Goal: Transaction & Acquisition: Purchase product/service

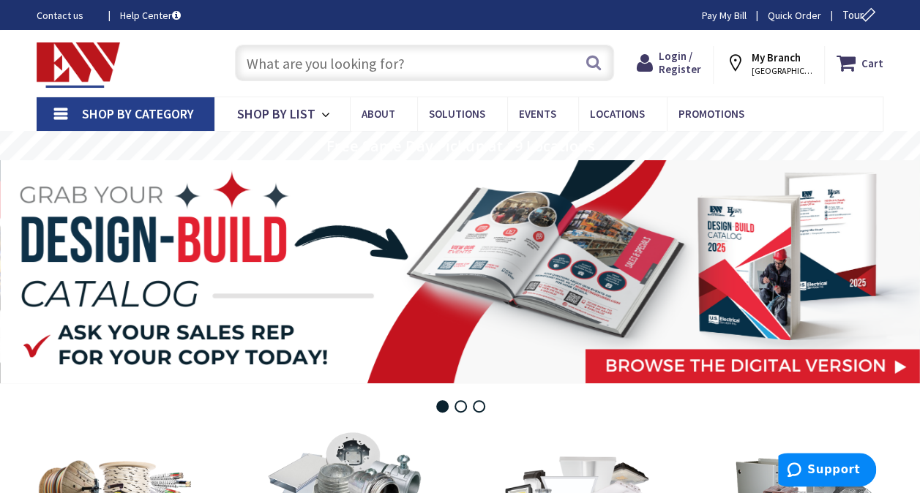
click at [425, 49] on input "text" at bounding box center [424, 63] width 379 height 37
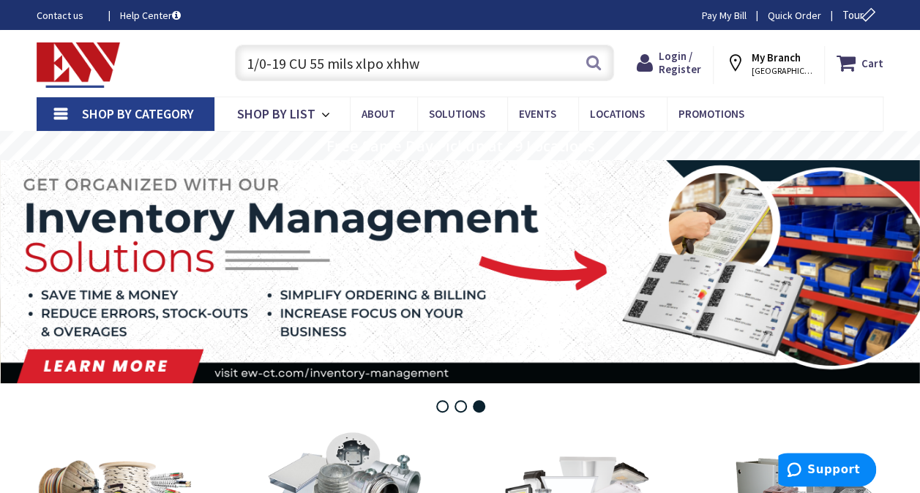
type input "1/0-19 CU 55 mils xlpo xhhw"
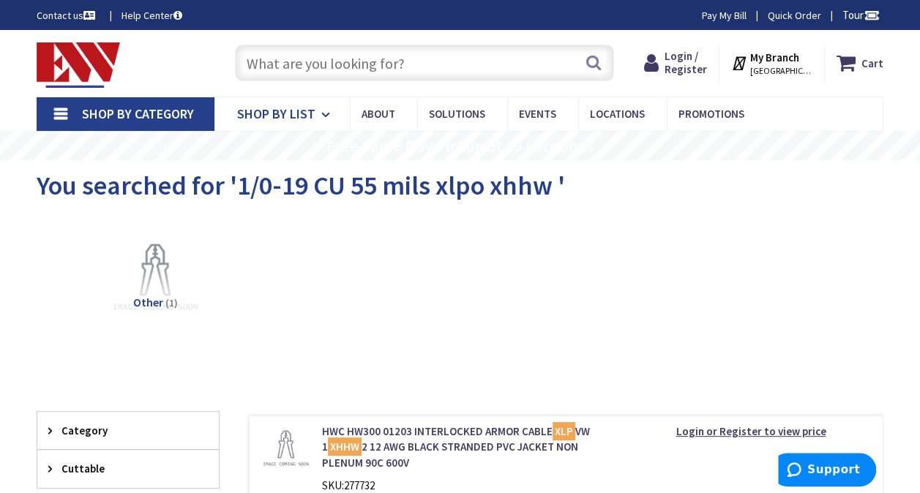
click at [253, 116] on span "Shop By List" at bounding box center [276, 113] width 78 height 17
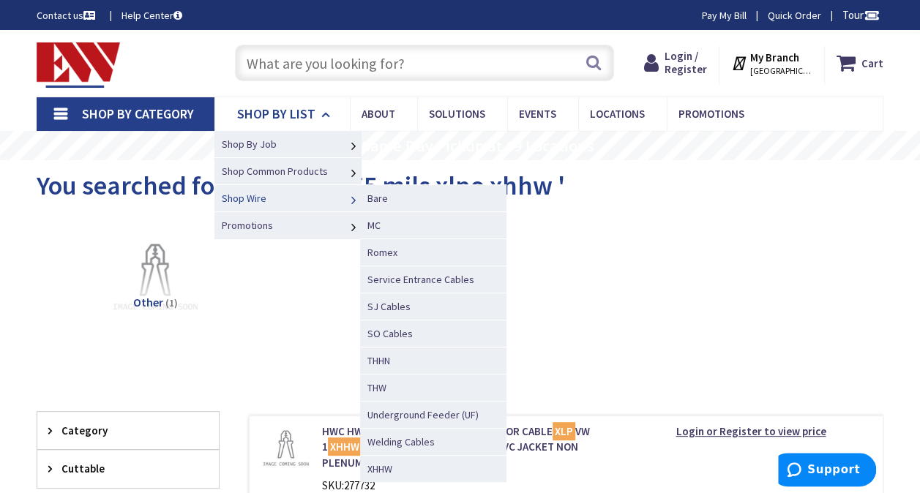
click at [309, 198] on link "Shop Wire" at bounding box center [287, 197] width 146 height 27
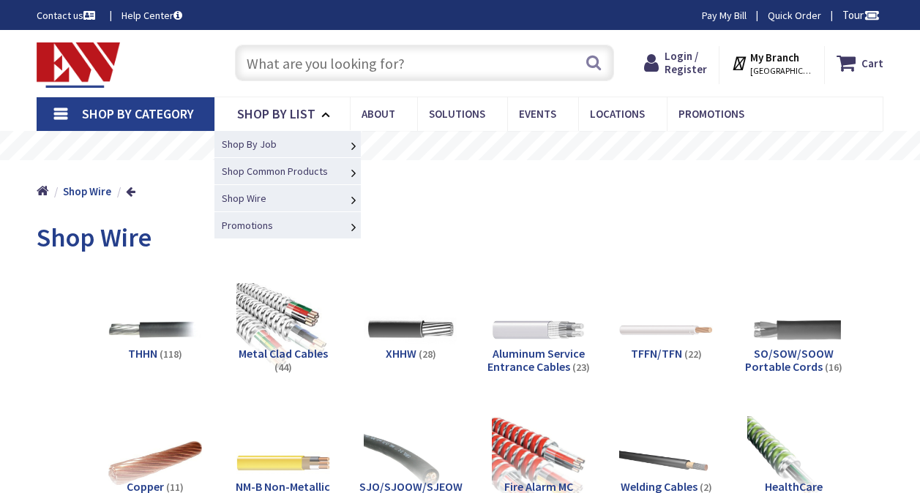
click at [332, 112] on icon at bounding box center [328, 115] width 14 height 32
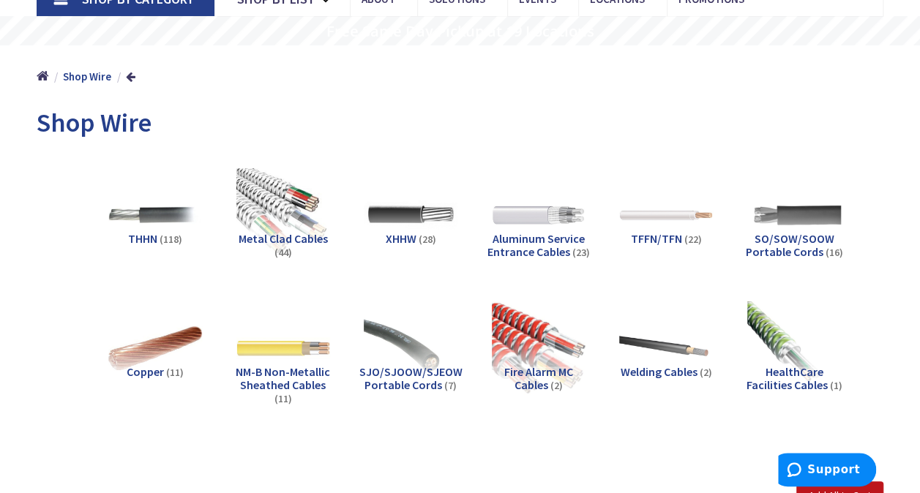
scroll to position [146, 0]
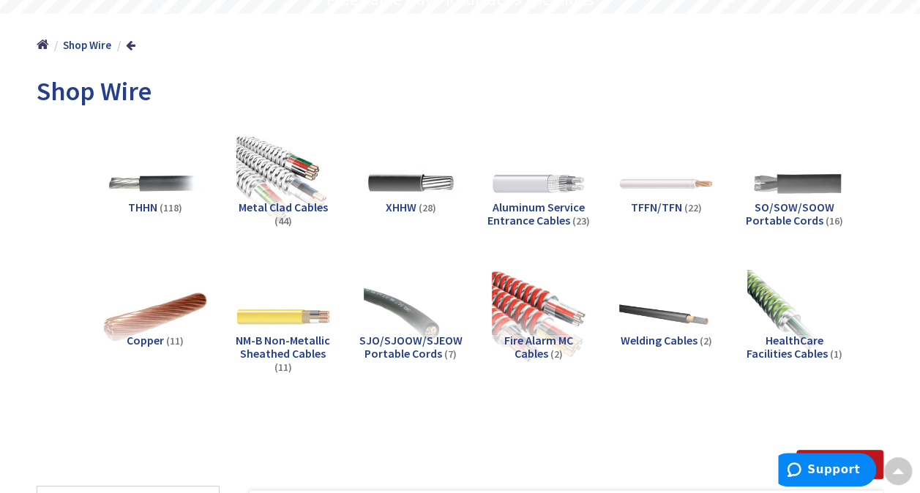
click at [157, 308] on img at bounding box center [155, 317] width 103 height 103
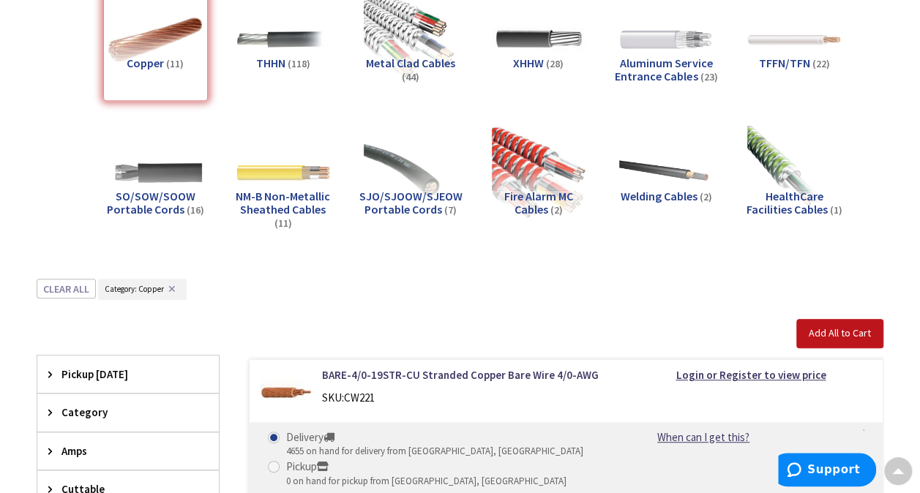
scroll to position [202, 0]
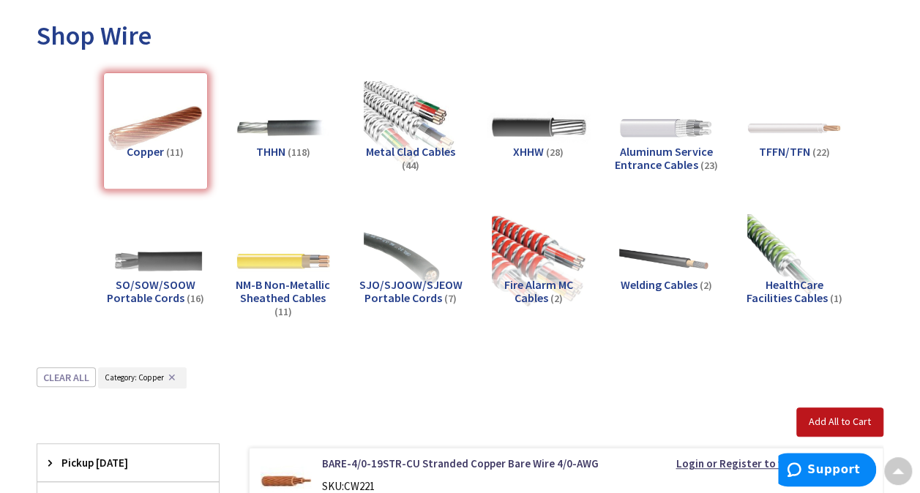
click at [550, 132] on img at bounding box center [538, 128] width 103 height 103
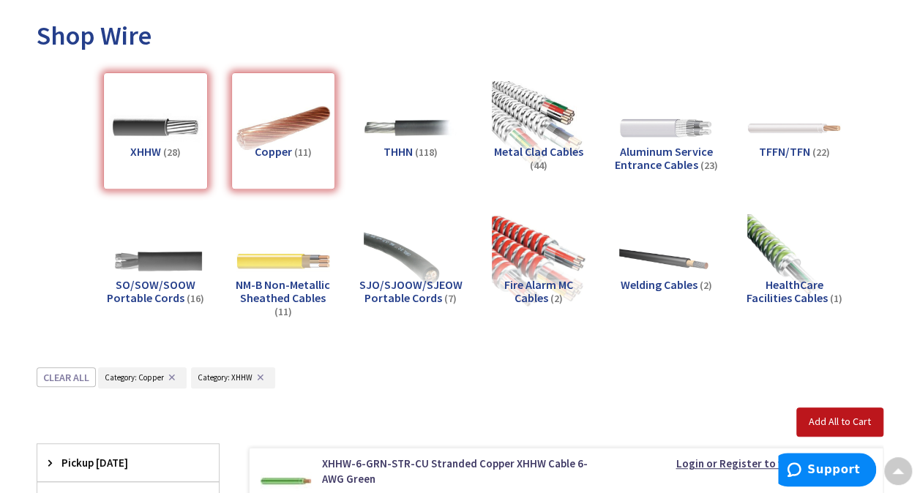
scroll to position [568, 0]
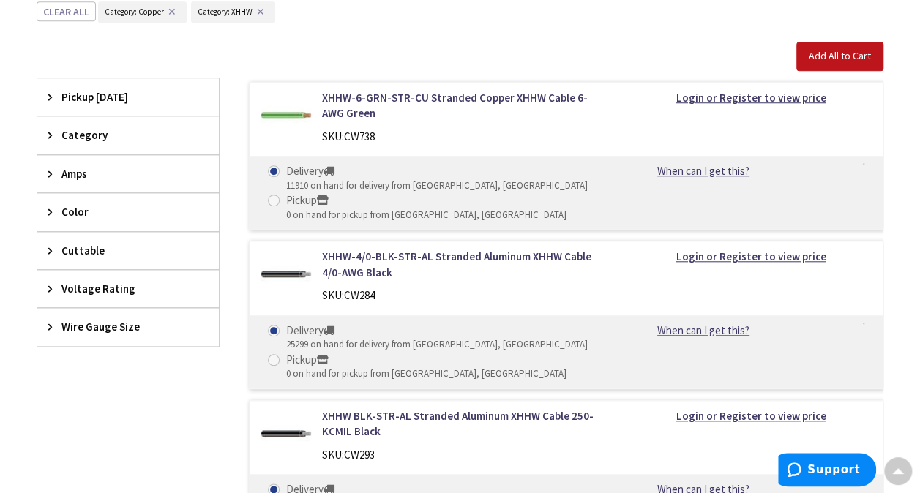
click at [104, 205] on span "Color" at bounding box center [120, 211] width 119 height 15
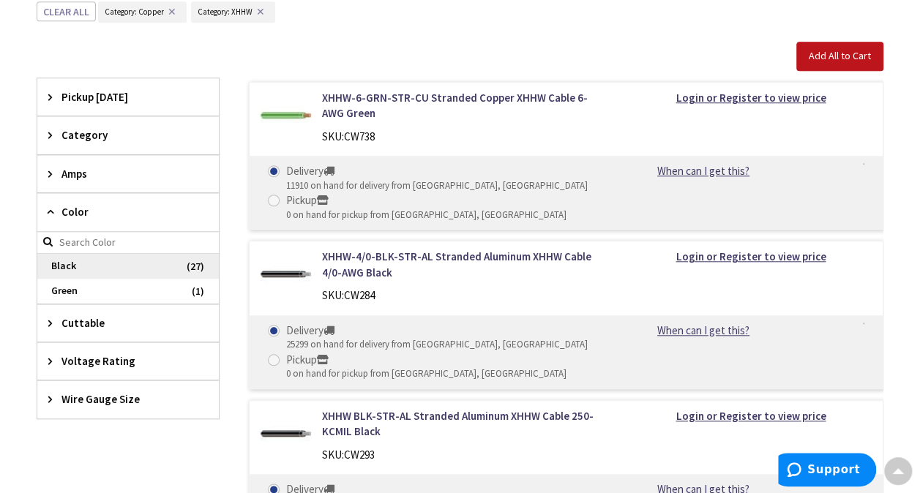
click at [114, 255] on span "Black" at bounding box center [128, 266] width 182 height 25
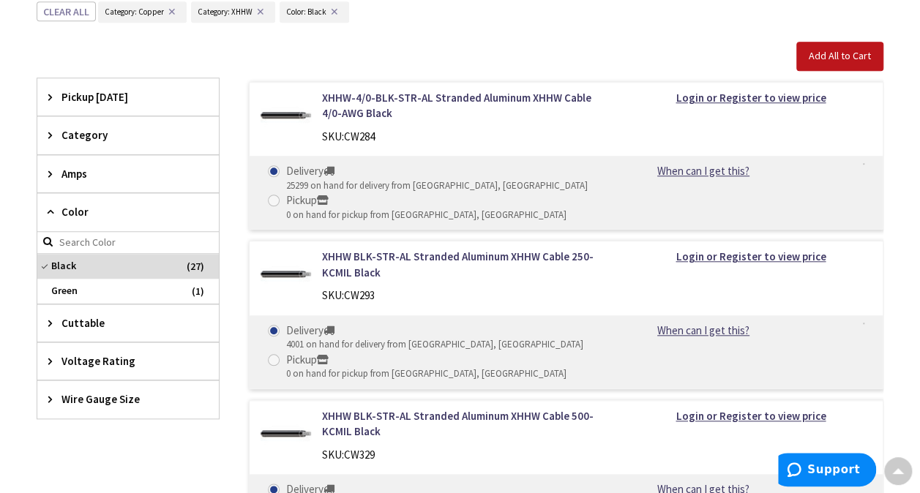
click at [146, 354] on span "Voltage Rating" at bounding box center [120, 361] width 119 height 15
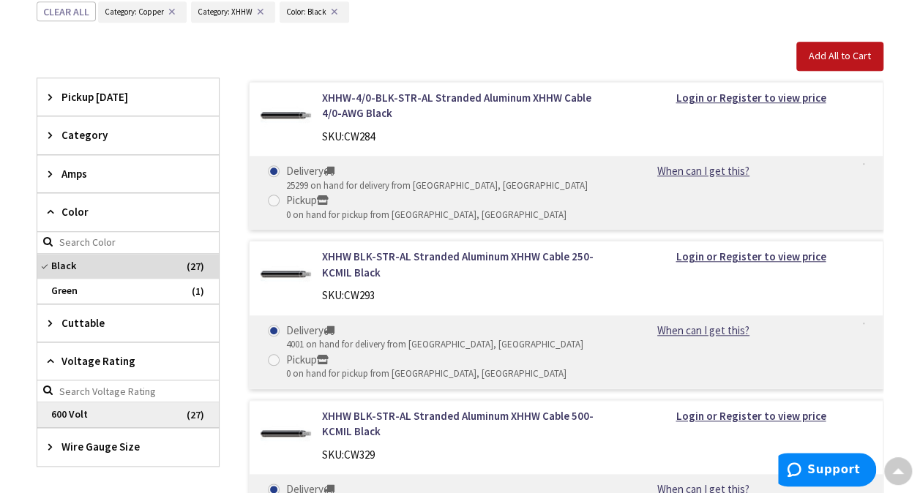
click at [121, 408] on span "600 Volt" at bounding box center [128, 415] width 182 height 25
click at [127, 439] on span "Wire Gauge Size" at bounding box center [120, 446] width 119 height 15
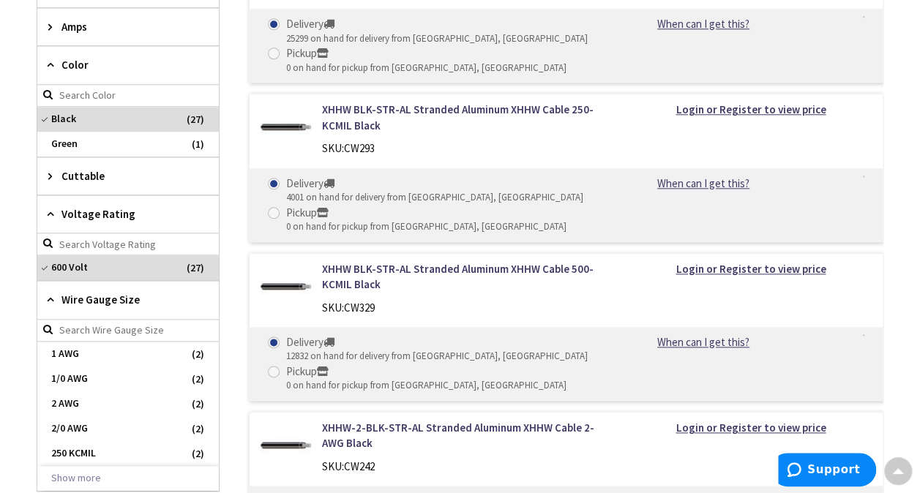
scroll to position [861, 0]
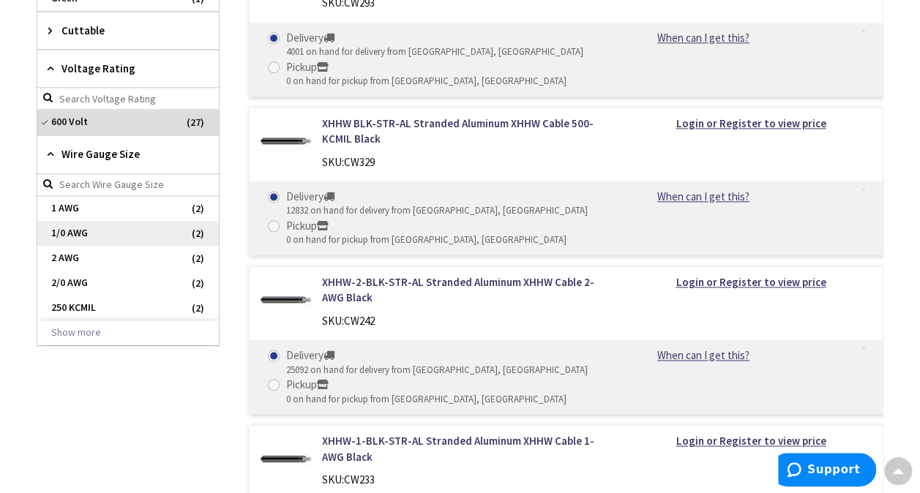
click at [116, 221] on span "1/0 AWG" at bounding box center [128, 233] width 182 height 25
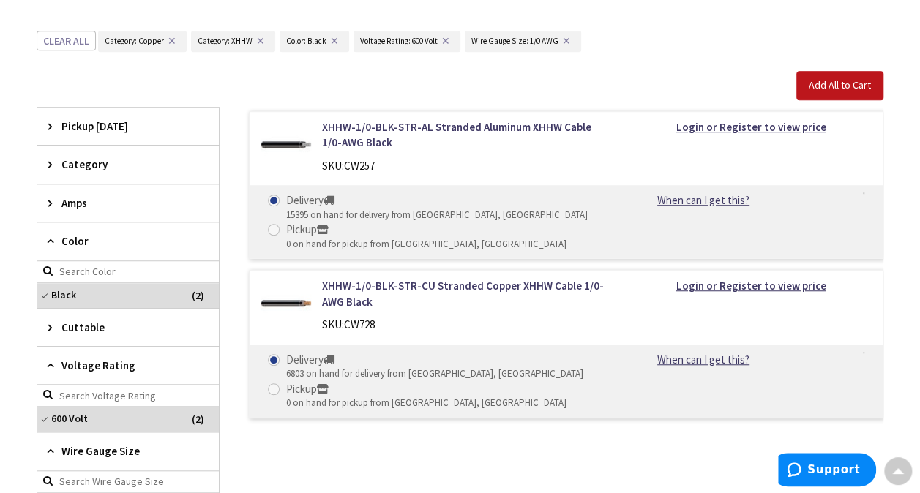
scroll to position [289, 0]
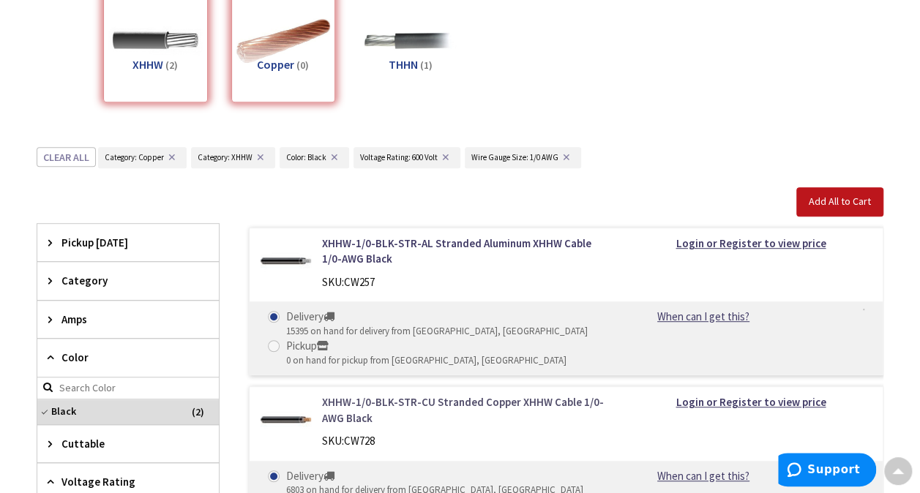
click at [500, 404] on link "XHHW-1/0-BLK-STR-CU Stranded Copper XHHW Cable 1/0-AWG Black" at bounding box center [464, 410] width 285 height 31
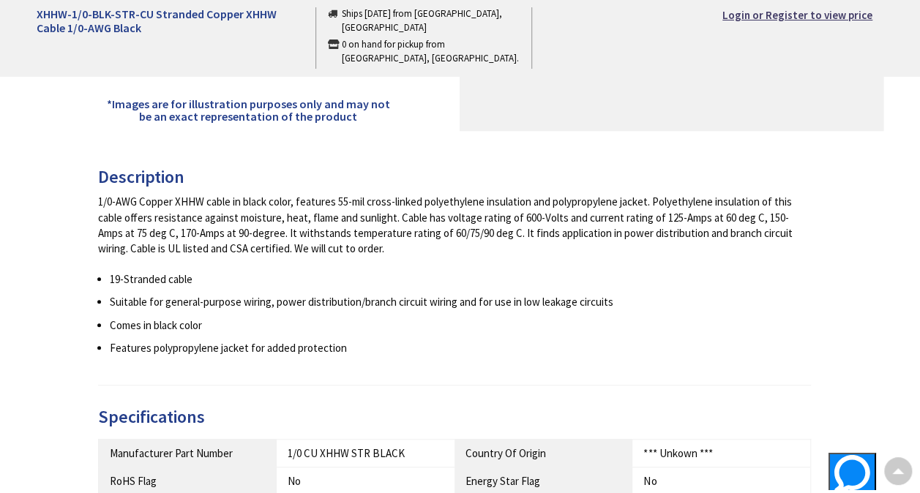
scroll to position [146, 0]
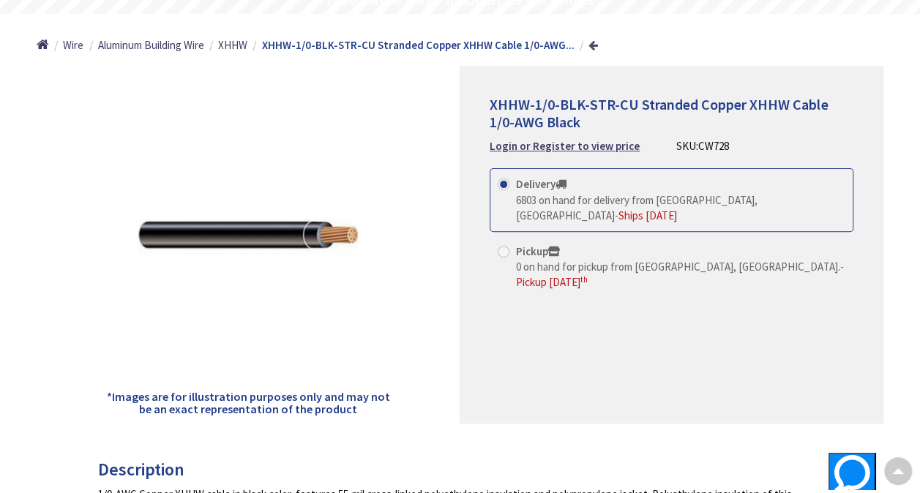
click at [590, 47] on link at bounding box center [593, 45] width 10 height 11
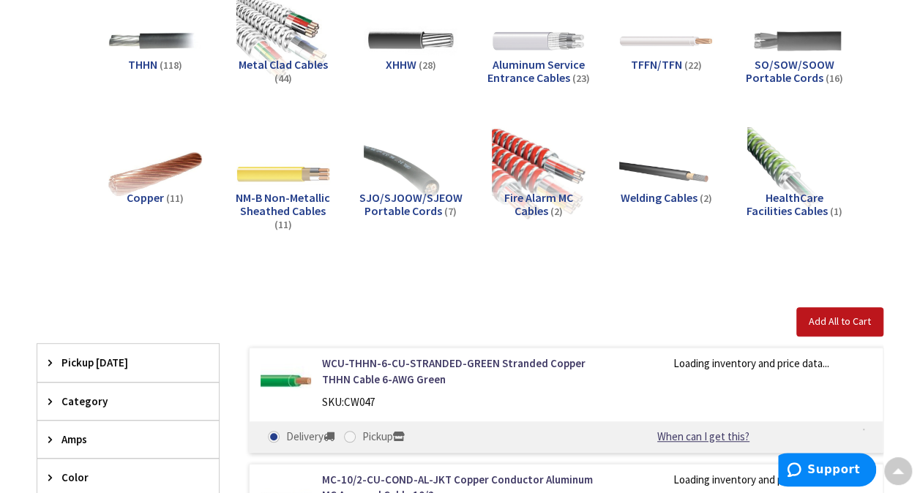
scroll to position [509, 0]
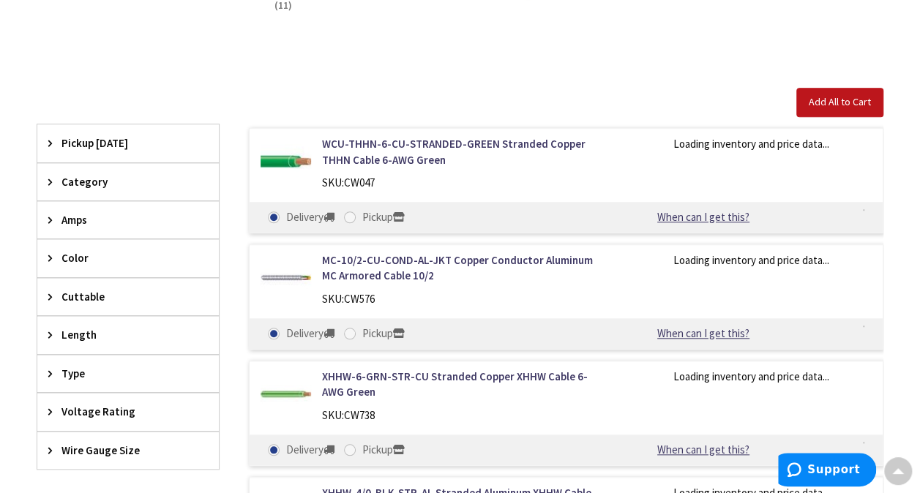
click at [102, 446] on span "Wire Gauge Size" at bounding box center [120, 450] width 119 height 15
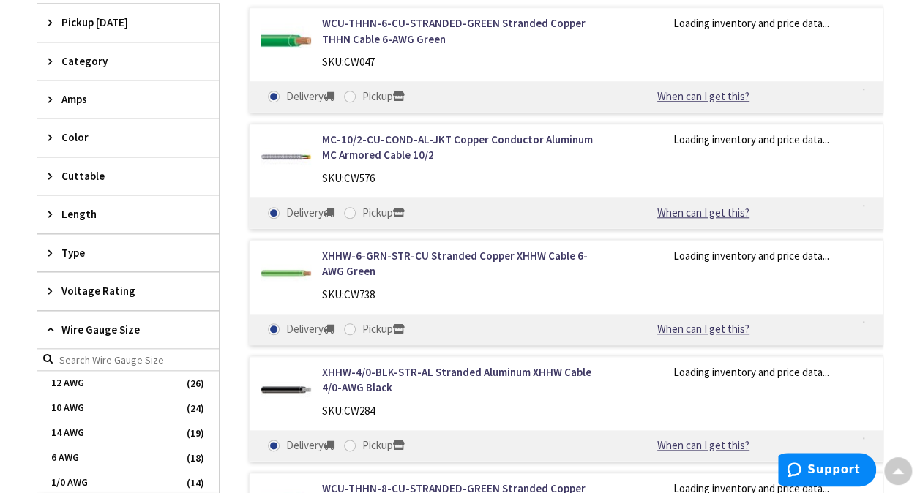
scroll to position [728, 0]
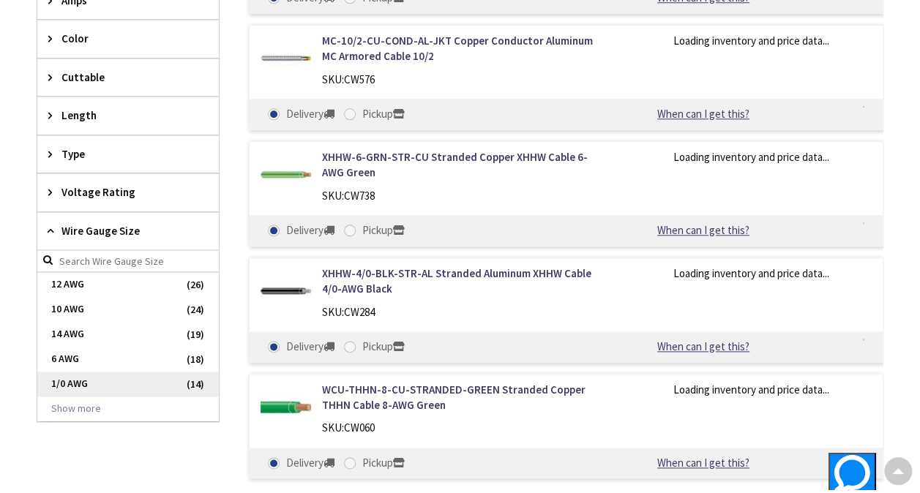
click at [104, 375] on span "1/0 AWG" at bounding box center [128, 384] width 182 height 25
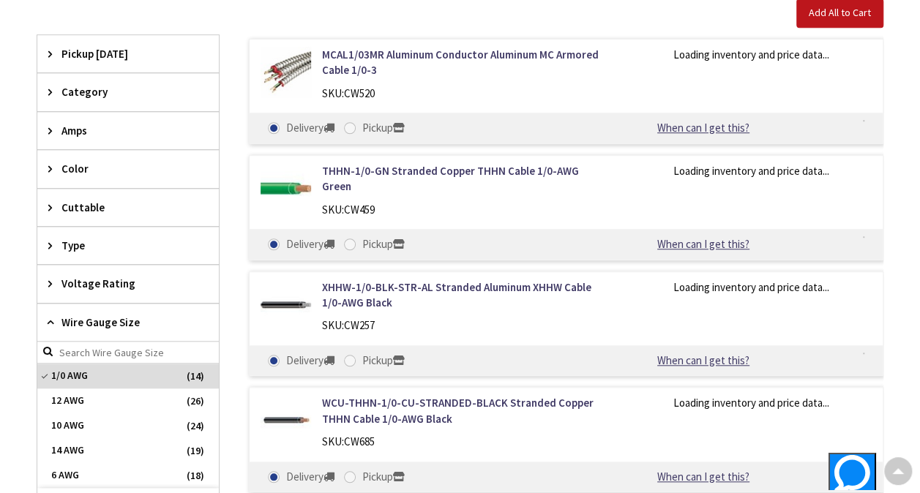
scroll to position [389, 0]
